Goal: Task Accomplishment & Management: Manage account settings

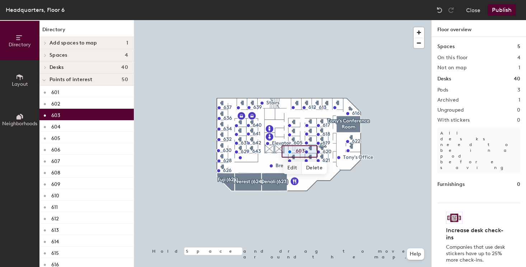
click at [294, 168] on span "Edit" at bounding box center [292, 168] width 19 height 12
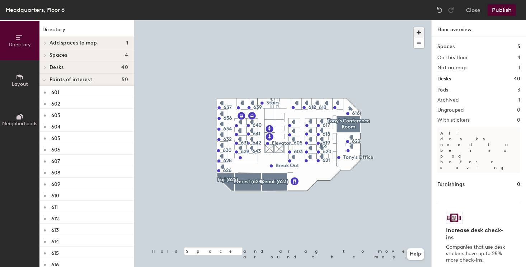
click at [423, 32] on span "button" at bounding box center [418, 32] width 10 height 10
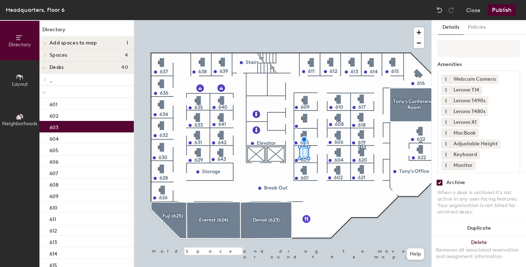
click at [438, 183] on input "checkbox" at bounding box center [439, 182] width 6 height 6
checkbox input "false"
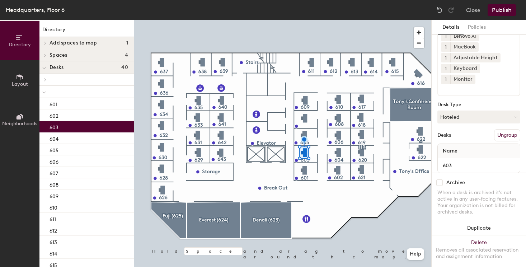
scroll to position [86, 0]
click at [463, 111] on button "Hoteled" at bounding box center [478, 117] width 83 height 13
click at [462, 134] on div "Assigned" at bounding box center [474, 139] width 72 height 11
click at [498, 14] on button "Publish" at bounding box center [501, 9] width 28 height 11
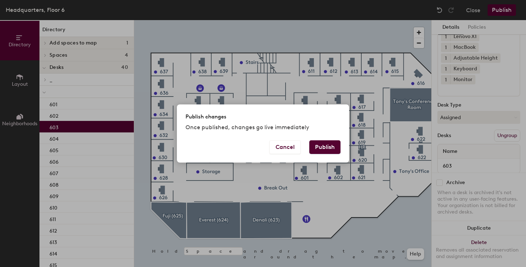
click at [324, 150] on button "Publish" at bounding box center [324, 147] width 31 height 14
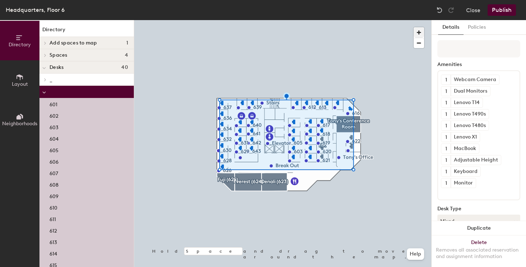
click at [420, 33] on span "button" at bounding box center [418, 32] width 10 height 10
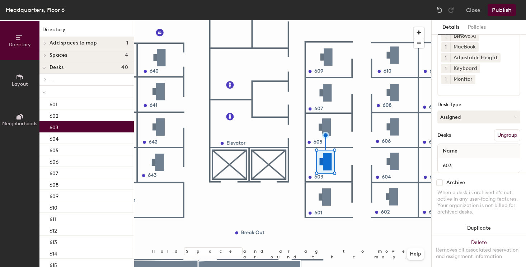
scroll to position [86, 0]
click at [477, 10] on button "Close" at bounding box center [473, 9] width 14 height 11
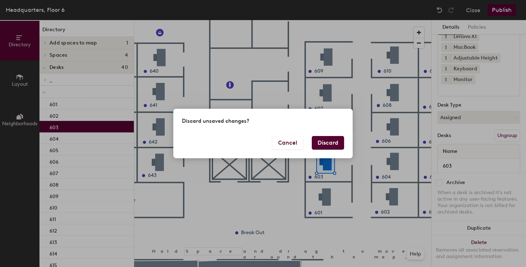
click at [324, 142] on button "Discard" at bounding box center [328, 143] width 32 height 14
